Goal: Browse casually: Explore the website without a specific task or goal

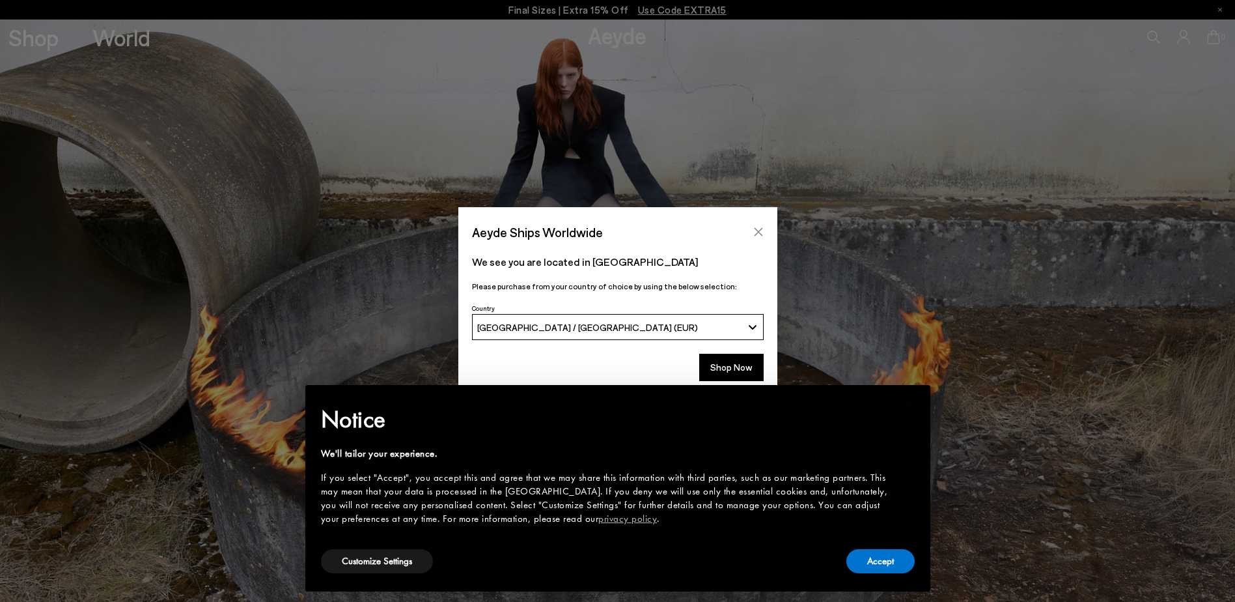
click at [760, 234] on icon "Close" at bounding box center [758, 232] width 8 height 8
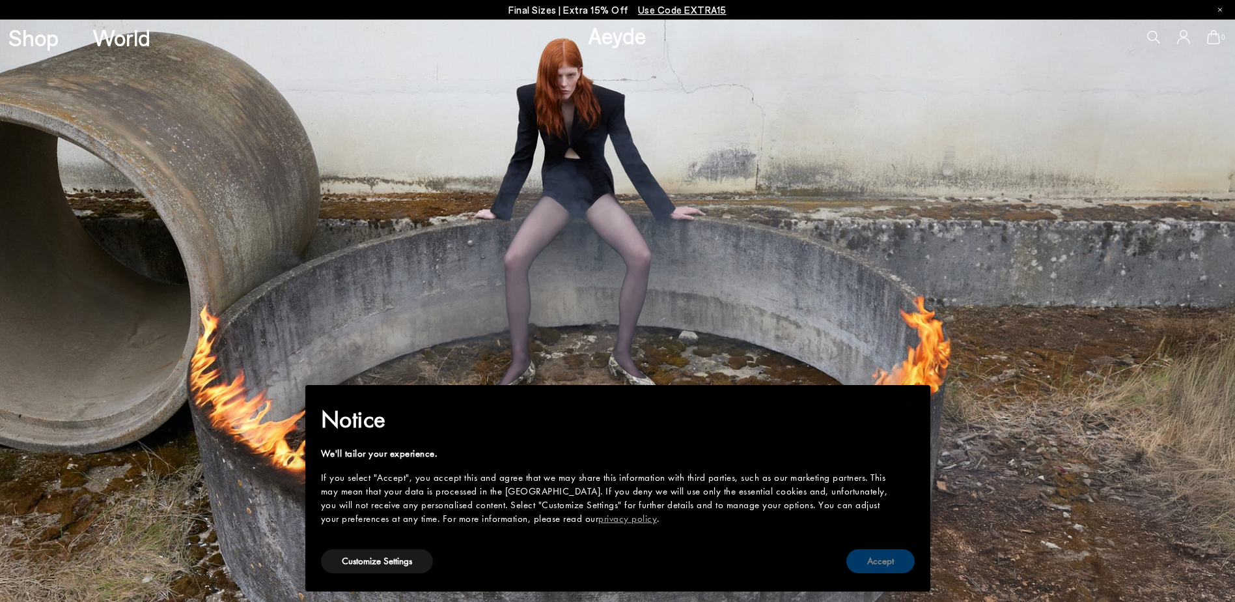
click at [883, 563] on button "Accept" at bounding box center [880, 561] width 68 height 24
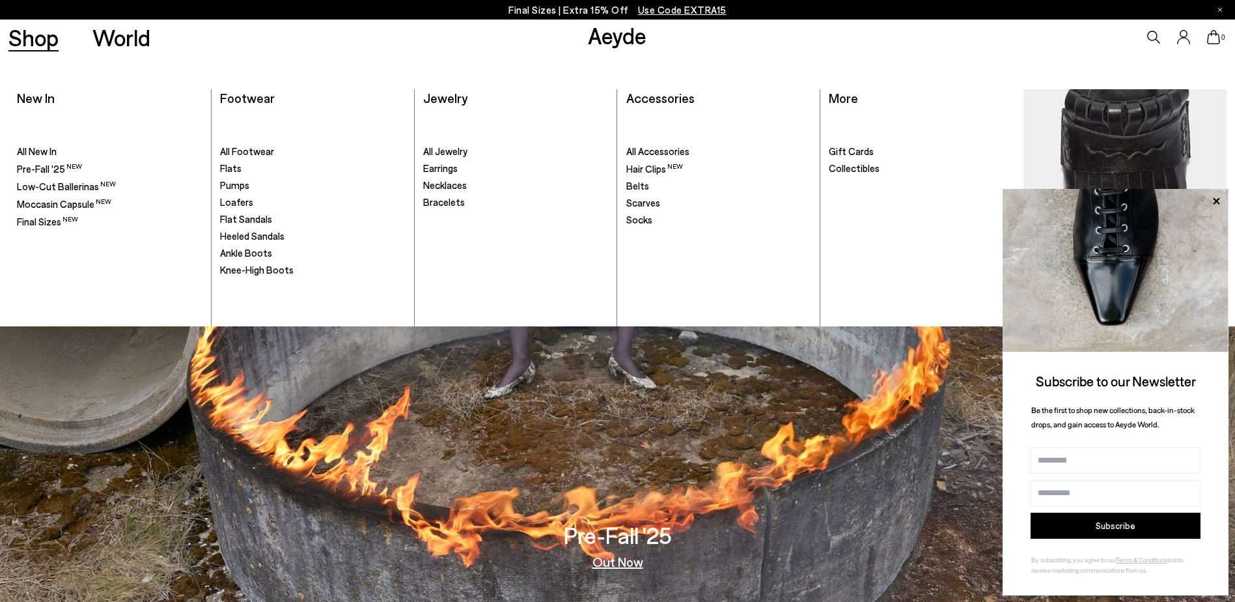
click at [27, 53] on div "Shop World" at bounding box center [75, 37] width 150 height 35
click at [30, 44] on link "Shop" at bounding box center [33, 37] width 50 height 23
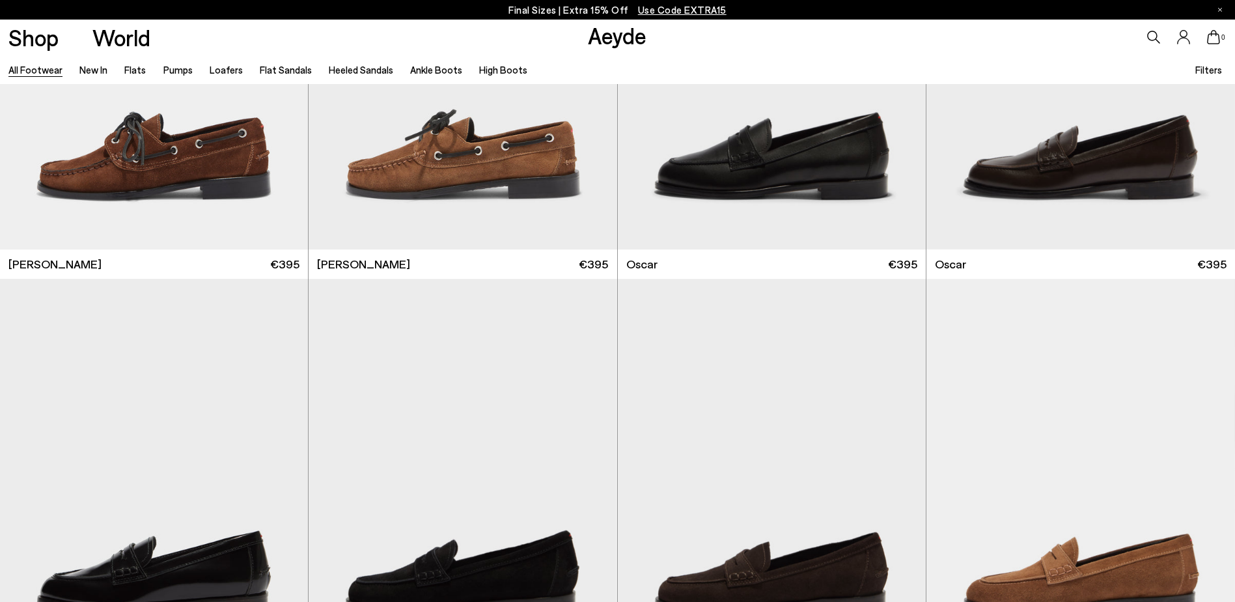
scroll to position [4970, 0]
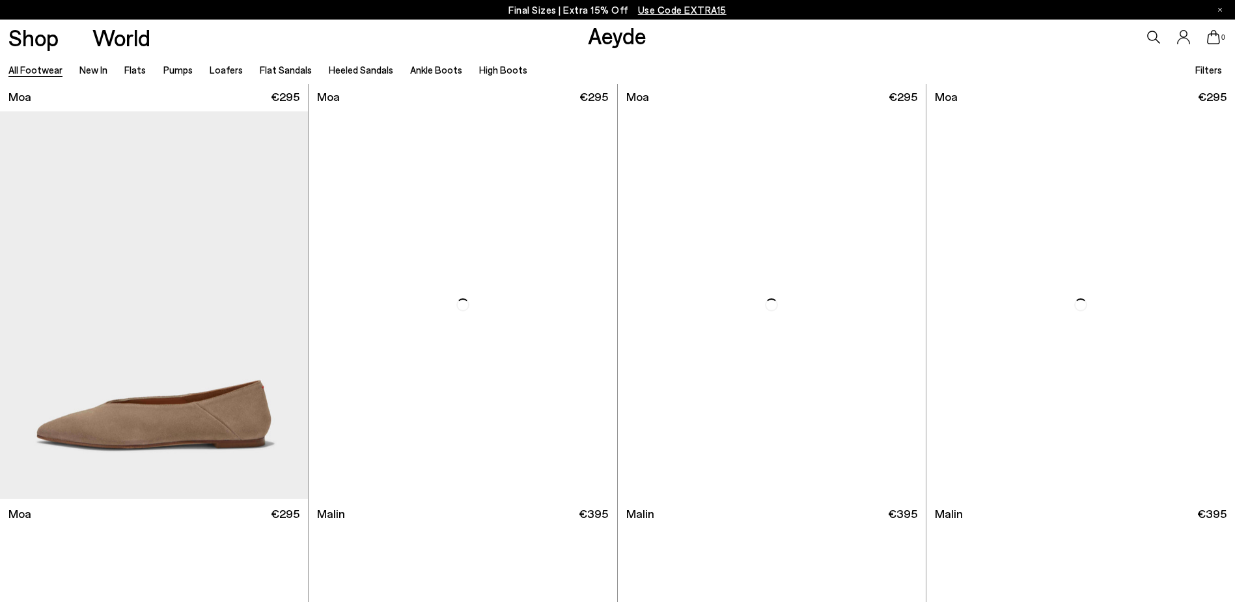
scroll to position [9967, 0]
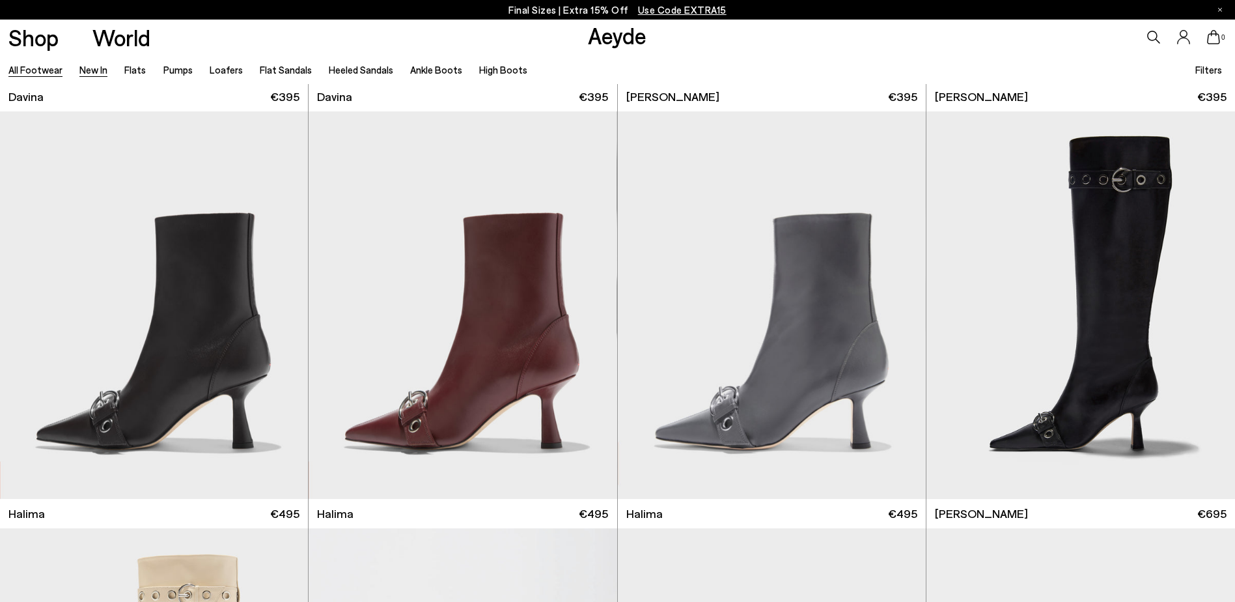
click at [102, 69] on link "New In" at bounding box center [93, 70] width 28 height 12
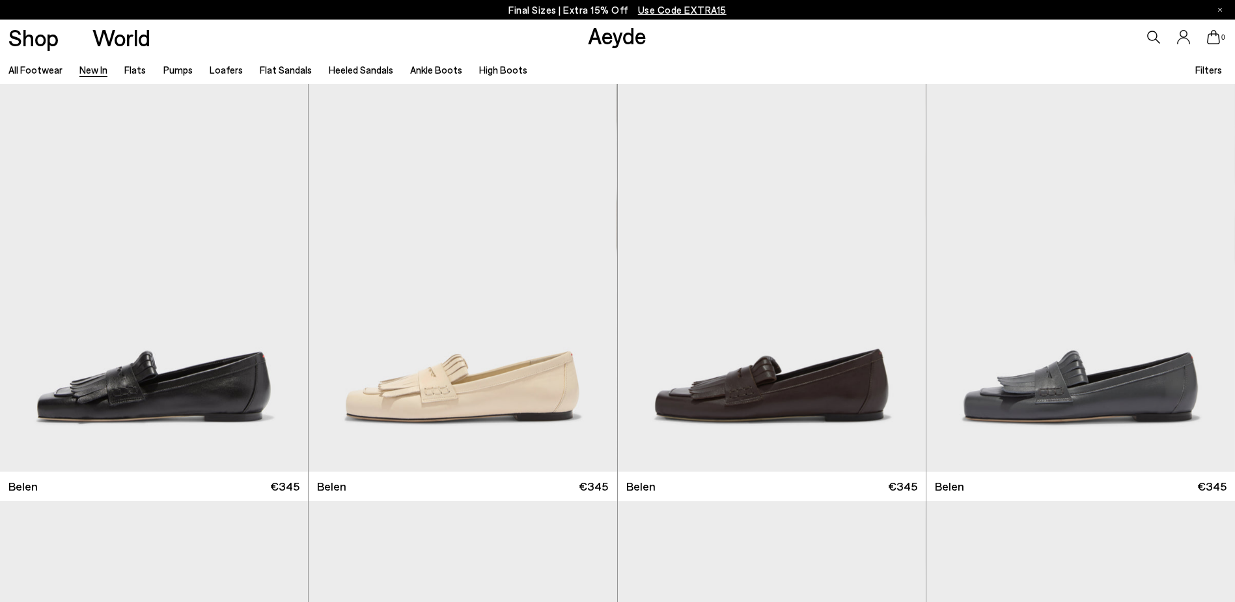
click at [1150, 36] on icon at bounding box center [1153, 37] width 13 height 13
